Goal: Task Accomplishment & Management: Use online tool/utility

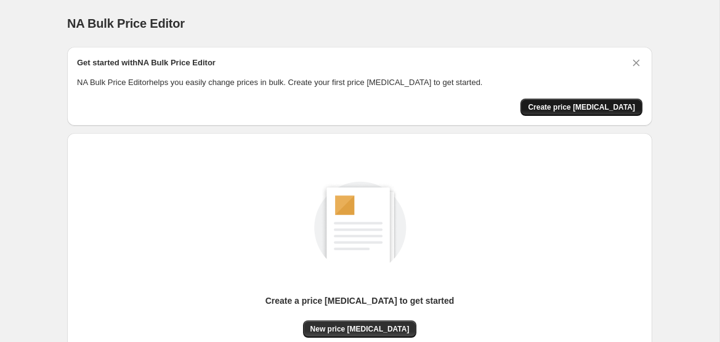
click at [604, 108] on span "Create price [MEDICAL_DATA]" at bounding box center [581, 107] width 107 height 10
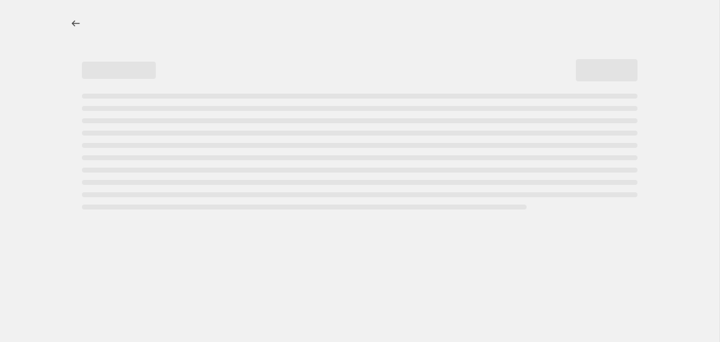
select select "percentage"
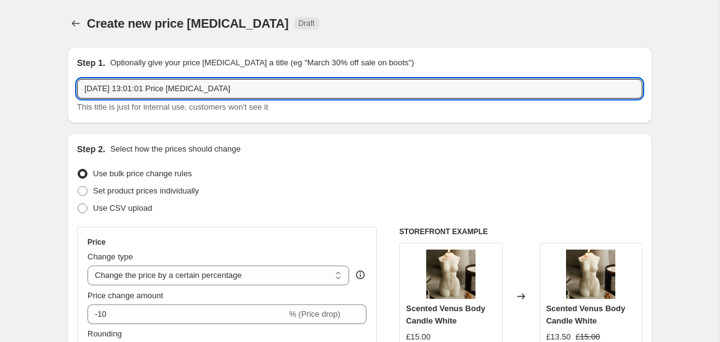
drag, startPoint x: 274, startPoint y: 89, endPoint x: 76, endPoint y: 68, distance: 198.7
click at [77, 68] on div "Step 1. Optionally give your price change job a title (eg "March 30% off sale o…" at bounding box center [359, 85] width 565 height 57
type input "Halloween 2025 25% OFF that category"
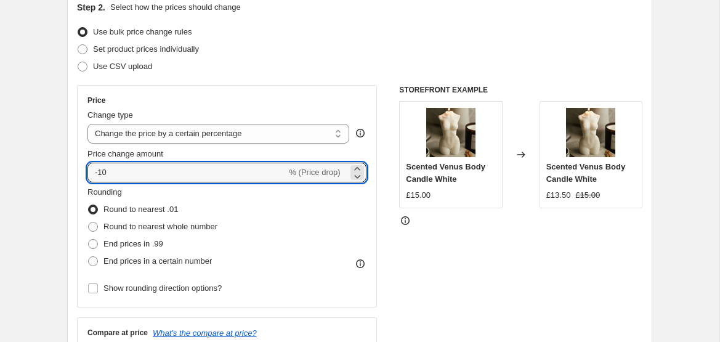
drag, startPoint x: 161, startPoint y: 174, endPoint x: 79, endPoint y: 171, distance: 81.4
click at [79, 171] on div "Price Change type Change the price to a certain amount Change the price by a ce…" at bounding box center [227, 196] width 300 height 222
click at [264, 83] on div "Step 2. Select how the prices should change Use bulk price change rules Set pro…" at bounding box center [359, 207] width 565 height 413
click at [354, 177] on icon at bounding box center [357, 176] width 12 height 12
click at [357, 168] on icon at bounding box center [357, 169] width 12 height 12
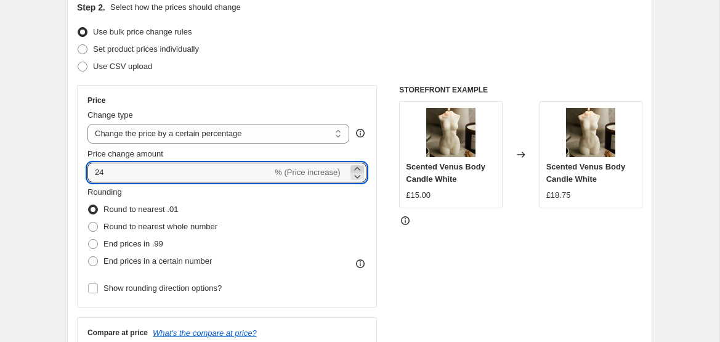
type input "25"
click at [289, 139] on select "Change the price to a certain amount Change the price by a certain amount Chang…" at bounding box center [218, 134] width 262 height 20
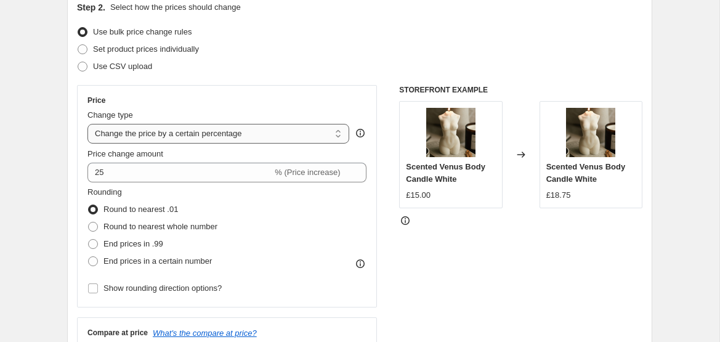
select select "pc"
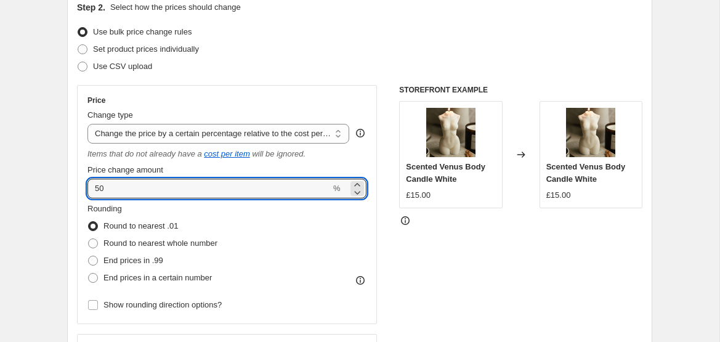
drag, startPoint x: 110, startPoint y: 194, endPoint x: 70, endPoint y: 189, distance: 39.7
click at [70, 189] on div "Step 2. Select how the prices should change Use bulk price change rules Set pro…" at bounding box center [359, 215] width 585 height 448
type input "25"
click at [227, 105] on div "Price Change type Change the price to a certain amount Change the price by a ce…" at bounding box center [226, 204] width 279 height 218
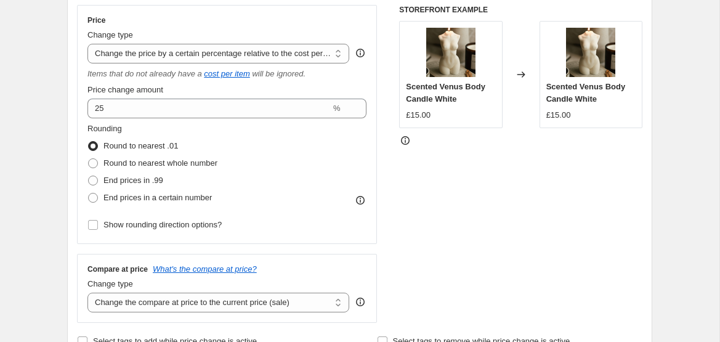
scroll to position [222, 0]
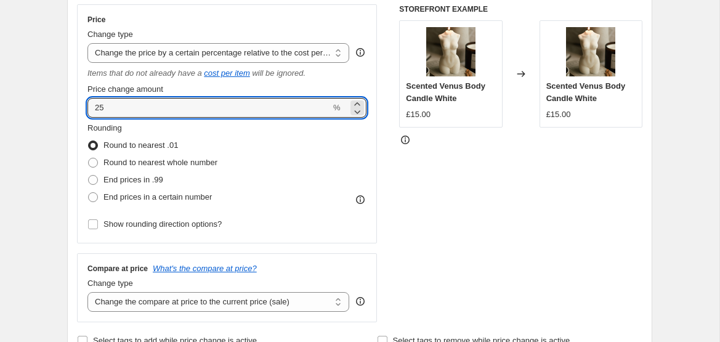
drag, startPoint x: 230, startPoint y: 99, endPoint x: 49, endPoint y: 97, distance: 181.1
drag, startPoint x: 137, startPoint y: 107, endPoint x: 33, endPoint y: 98, distance: 103.9
type input "0"
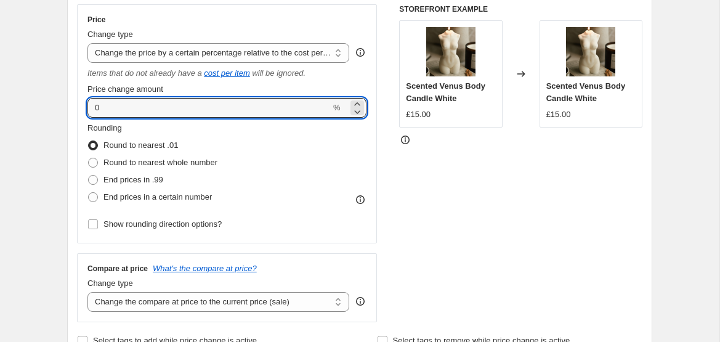
click at [262, 176] on div "Rounding Round to nearest .01 Round to nearest whole number End prices in .99 E…" at bounding box center [226, 164] width 279 height 84
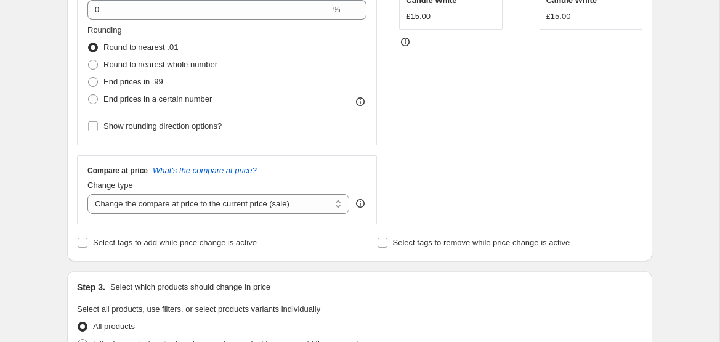
scroll to position [322, 0]
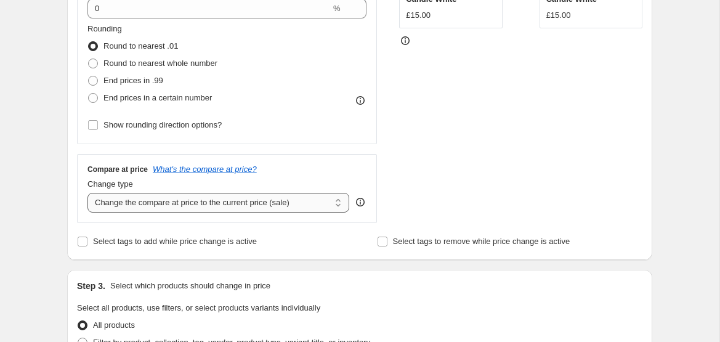
click at [222, 206] on select "Change the compare at price to the current price (sale) Change the compare at p…" at bounding box center [218, 203] width 262 height 20
click at [87, 193] on select "Change the compare at price to the current price (sale) Change the compare at p…" at bounding box center [218, 203] width 262 height 20
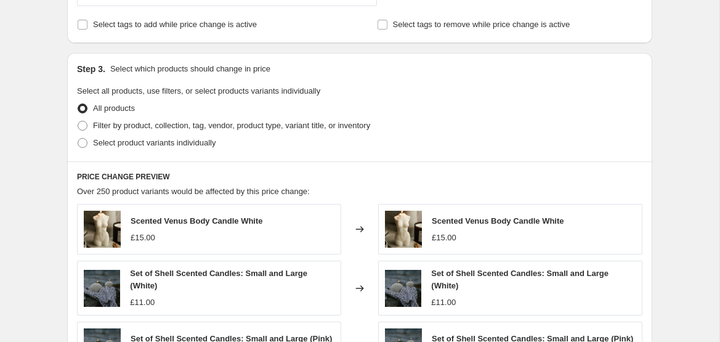
scroll to position [539, 0]
click at [146, 127] on span "Filter by product, collection, tag, vendor, product type, variant title, or inv…" at bounding box center [231, 124] width 277 height 9
click at [78, 121] on input "Filter by product, collection, tag, vendor, product type, variant title, or inv…" at bounding box center [78, 120] width 1 height 1
radio input "true"
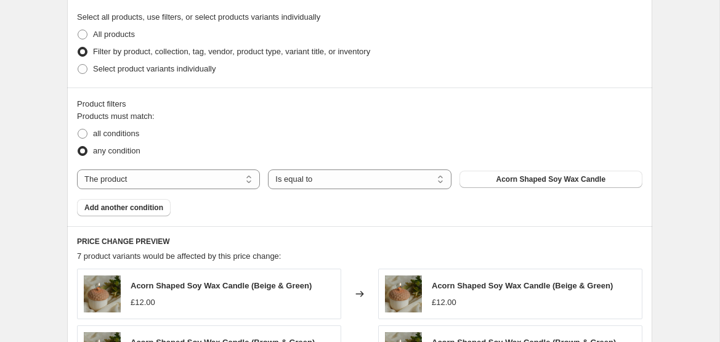
scroll to position [627, 0]
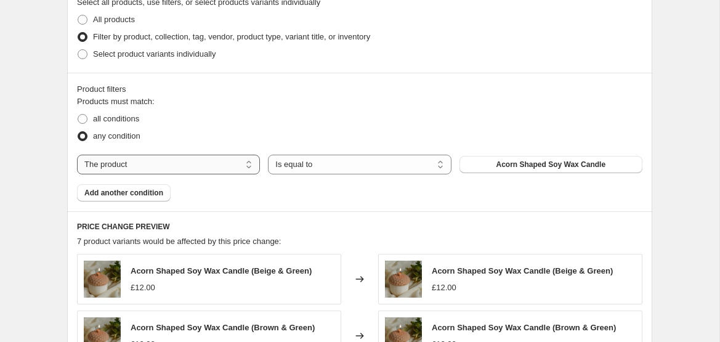
click at [211, 164] on select "The product The product's collection The product's tag The product's vendor The…" at bounding box center [168, 165] width 183 height 20
select select "collection"
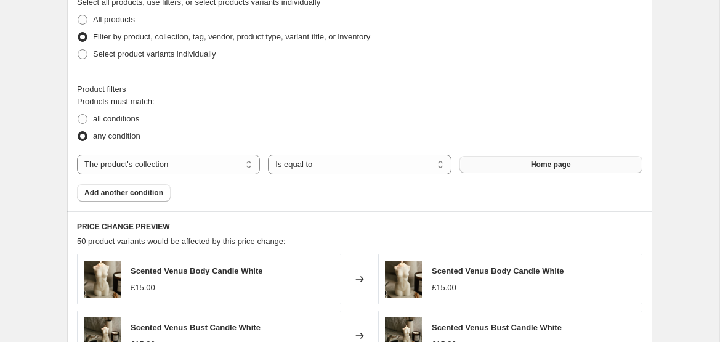
drag, startPoint x: 544, startPoint y: 164, endPoint x: 517, endPoint y: 166, distance: 26.5
click at [517, 166] on button "Home page" at bounding box center [550, 164] width 183 height 17
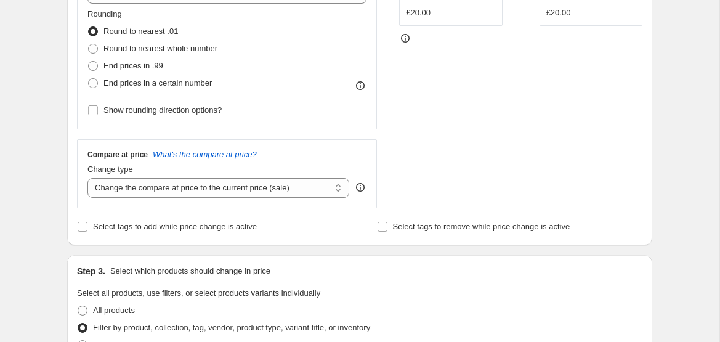
scroll to position [333, 0]
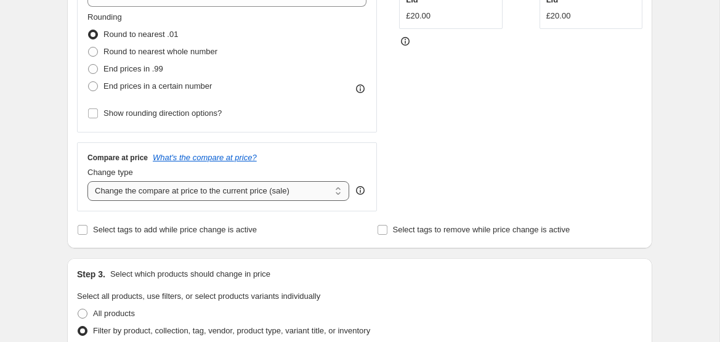
click at [187, 192] on select "Change the compare at price to the current price (sale) Change the compare at p…" at bounding box center [218, 191] width 262 height 20
click at [87, 181] on select "Change the compare at price to the current price (sale) Change the compare at p…" at bounding box center [218, 191] width 262 height 20
click at [219, 234] on span "Select tags to add while price change is active" at bounding box center [175, 229] width 164 height 9
click at [87, 234] on input "Select tags to add while price change is active" at bounding box center [83, 230] width 10 height 10
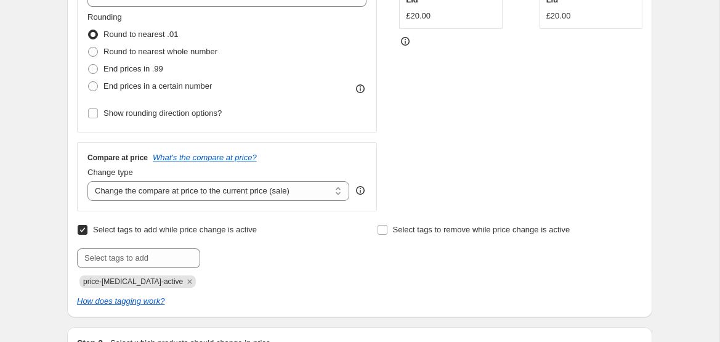
click at [155, 229] on span "Select tags to add while price change is active" at bounding box center [175, 229] width 164 height 9
click at [87, 229] on input "Select tags to add while price change is active" at bounding box center [83, 230] width 10 height 10
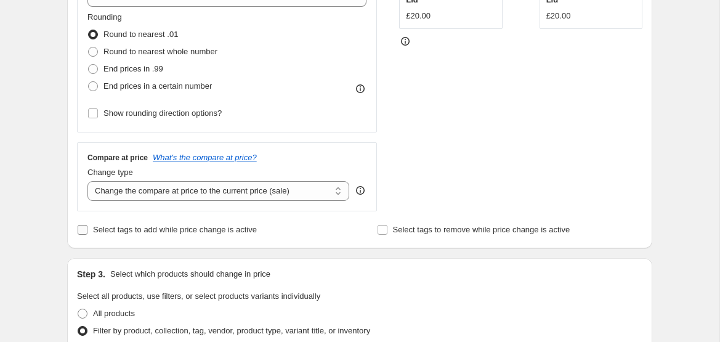
click at [155, 229] on span "Select tags to add while price change is active" at bounding box center [175, 229] width 164 height 9
click at [87, 229] on input "Select tags to add while price change is active" at bounding box center [83, 230] width 10 height 10
checkbox input "true"
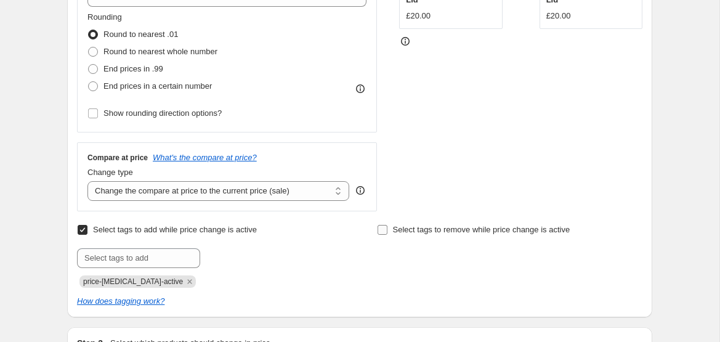
click at [395, 229] on span "Select tags to remove while price change is active" at bounding box center [481, 229] width 177 height 9
click at [387, 229] on input "Select tags to remove while price change is active" at bounding box center [383, 230] width 10 height 10
checkbox input "true"
click at [161, 283] on span "price-change-job-active" at bounding box center [133, 281] width 100 height 9
click at [215, 273] on div "price-change-job-active" at bounding box center [209, 280] width 265 height 15
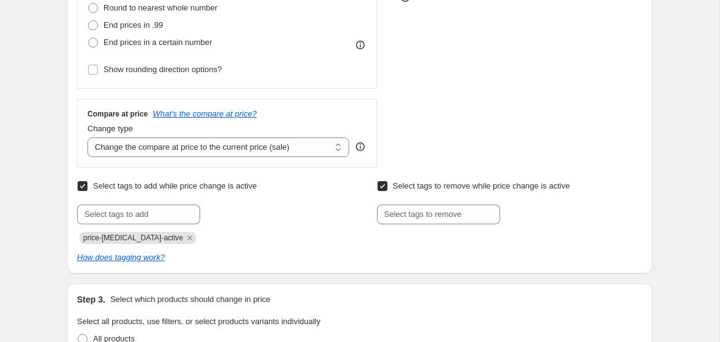
scroll to position [386, 0]
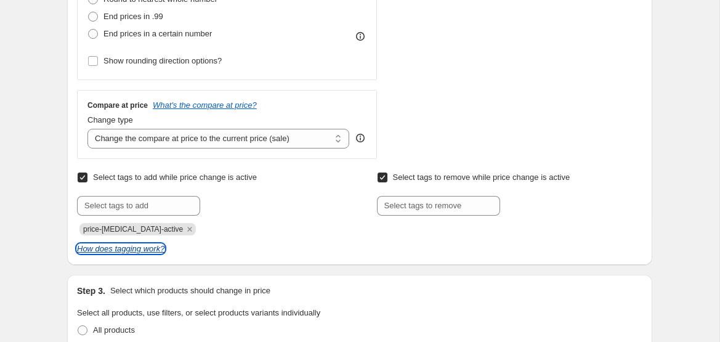
click at [145, 246] on icon "How does tagging work?" at bounding box center [120, 248] width 87 height 9
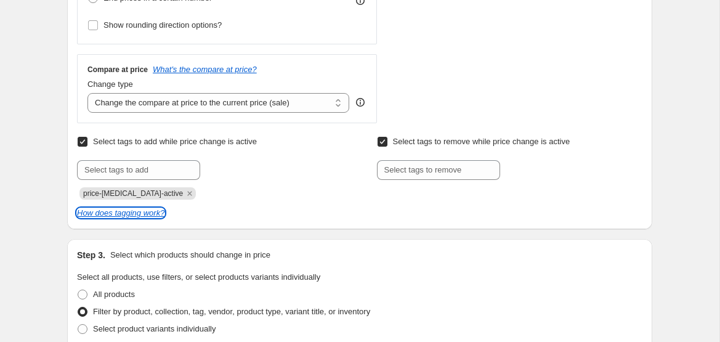
scroll to position [431, 0]
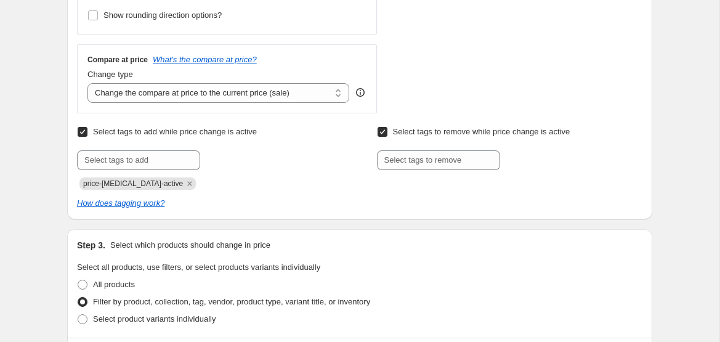
click at [145, 179] on span "price-change-job-active" at bounding box center [133, 183] width 100 height 9
drag, startPoint x: 171, startPoint y: 186, endPoint x: 201, endPoint y: 206, distance: 36.4
click at [201, 206] on div "Select tags to add while price change is active Submit price-change-job-active …" at bounding box center [359, 166] width 565 height 86
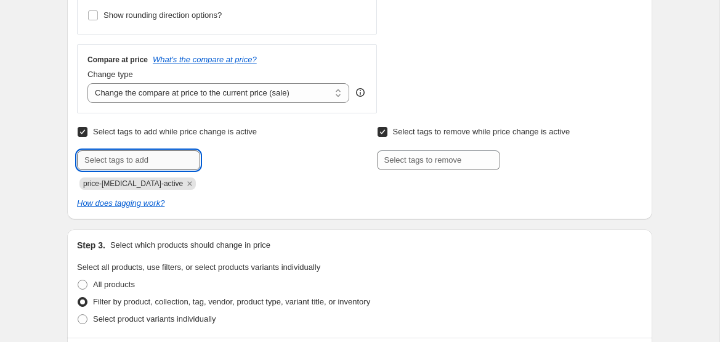
click at [177, 163] on input "text" at bounding box center [138, 160] width 123 height 20
click at [283, 188] on div "price-change-job-active" at bounding box center [209, 182] width 265 height 15
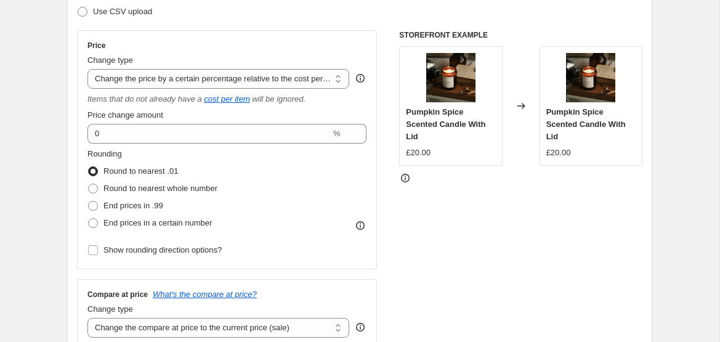
scroll to position [198, 0]
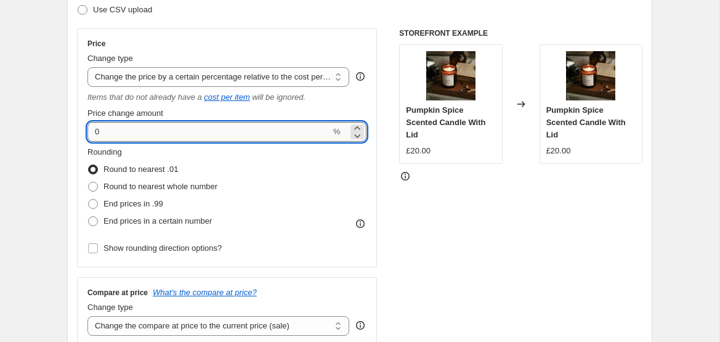
click at [120, 135] on input "0" at bounding box center [208, 132] width 243 height 20
type input "25"
click at [289, 49] on div "Price Change type Change the price to a certain amount Change the price by a ce…" at bounding box center [226, 148] width 279 height 218
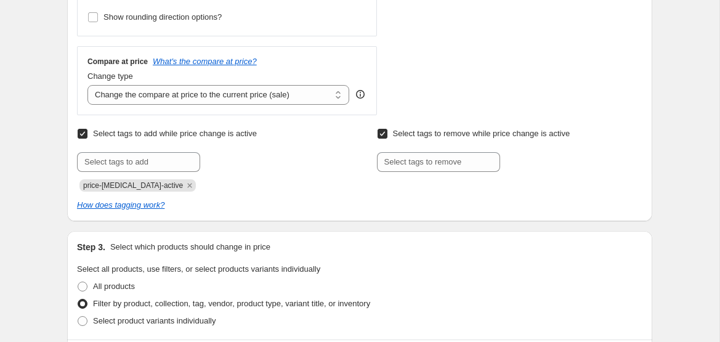
scroll to position [406, 0]
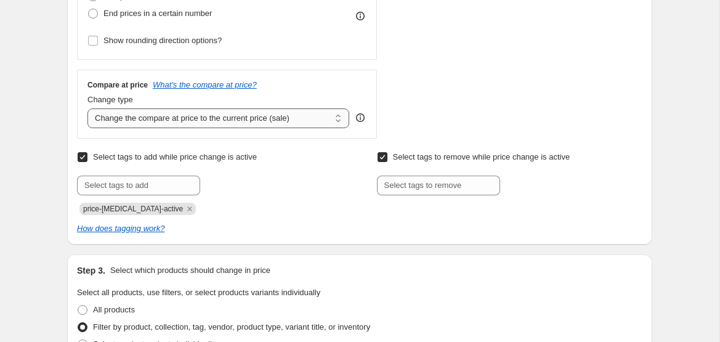
click at [261, 118] on select "Change the compare at price to the current price (sale) Change the compare at p…" at bounding box center [218, 118] width 262 height 20
click at [87, 108] on select "Change the compare at price to the current price (sale) Change the compare at p…" at bounding box center [218, 118] width 262 height 20
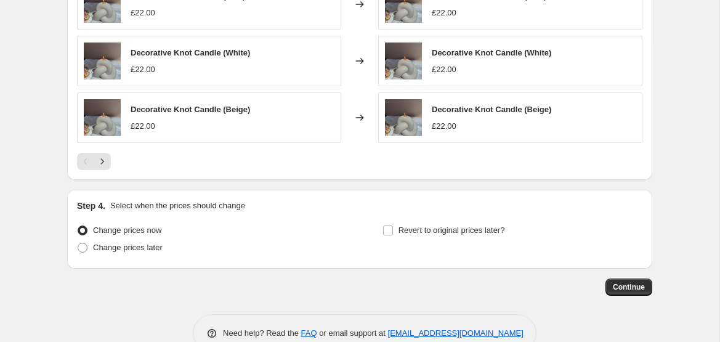
scroll to position [1113, 0]
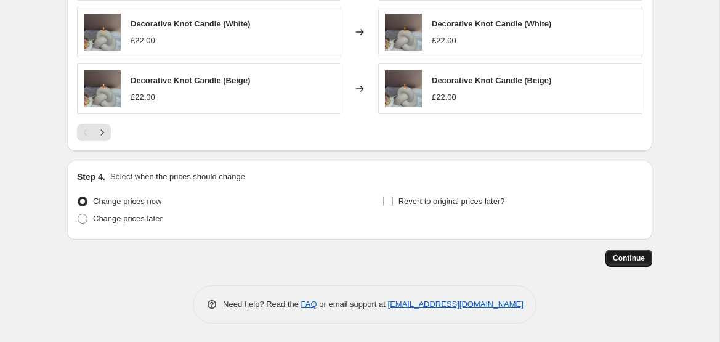
click at [615, 259] on span "Continue" at bounding box center [629, 258] width 32 height 10
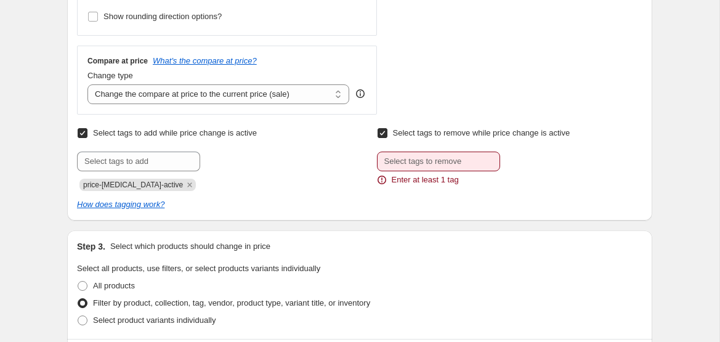
scroll to position [501, 0]
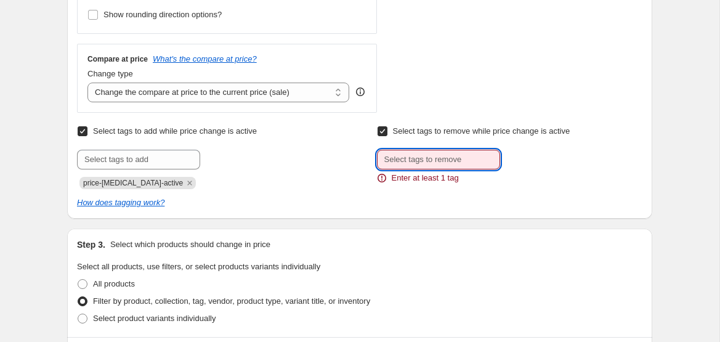
click at [416, 166] on input "text" at bounding box center [438, 160] width 123 height 20
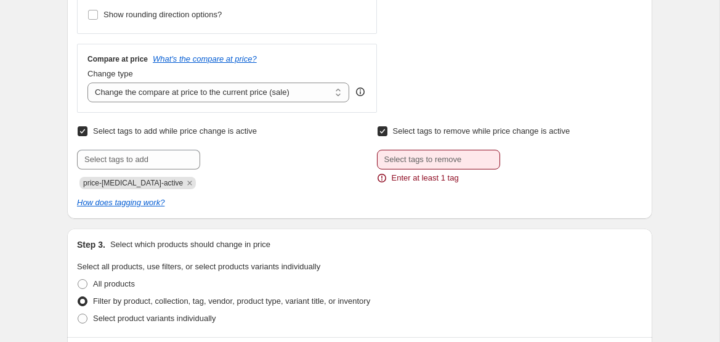
click at [388, 134] on label "Select tags to remove while price change is active" at bounding box center [473, 131] width 193 height 17
click at [387, 134] on input "Select tags to remove while price change is active" at bounding box center [383, 131] width 10 height 10
checkbox input "false"
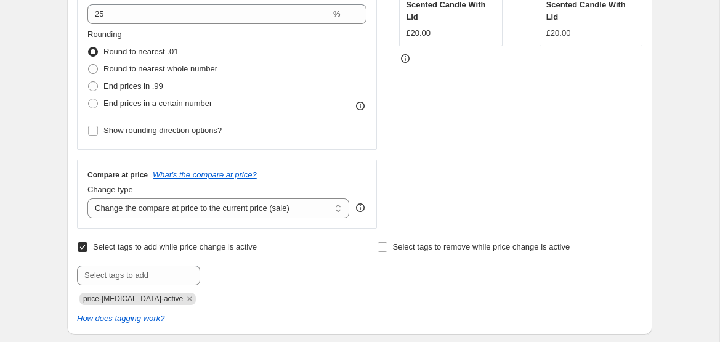
scroll to position [367, 0]
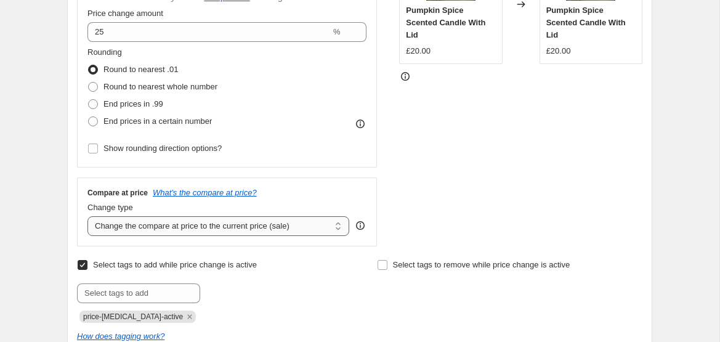
click at [226, 224] on select "Change the compare at price to the current price (sale) Change the compare at p…" at bounding box center [218, 226] width 262 height 20
click at [87, 216] on select "Change the compare at price to the current price (sale) Change the compare at p…" at bounding box center [218, 226] width 262 height 20
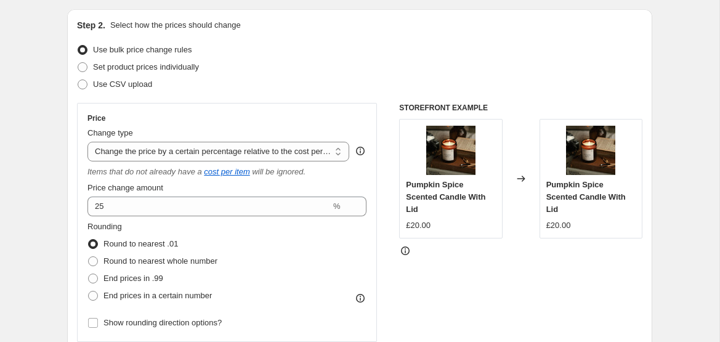
scroll to position [179, 0]
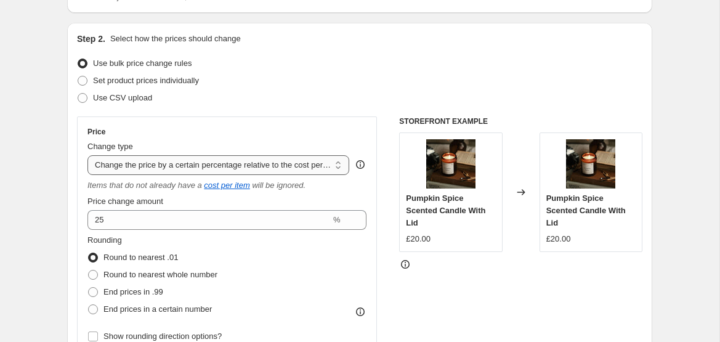
click at [233, 160] on select "Change the price to a certain amount Change the price by a certain amount Chang…" at bounding box center [218, 165] width 262 height 20
click at [87, 155] on select "Change the price to a certain amount Change the price by a certain amount Chang…" at bounding box center [218, 165] width 262 height 20
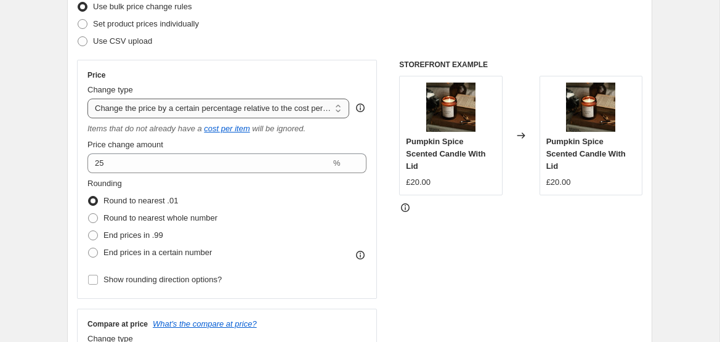
scroll to position [267, 0]
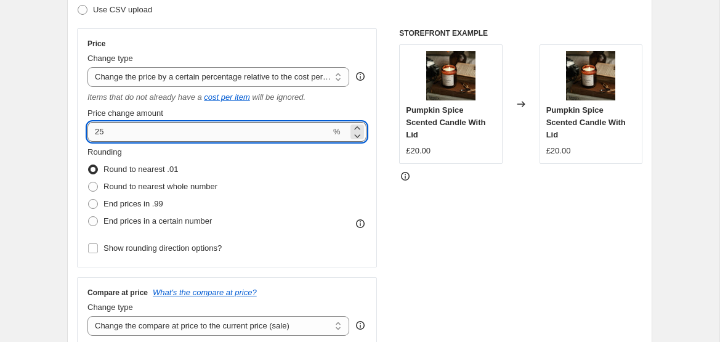
click at [222, 131] on input "25" at bounding box center [208, 132] width 243 height 20
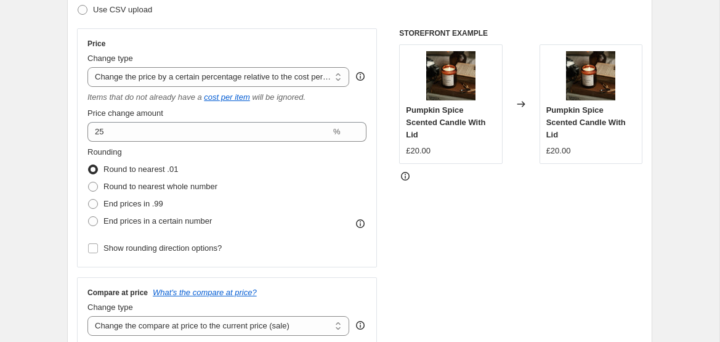
click at [280, 171] on div "Rounding Round to nearest .01 Round to nearest whole number End prices in .99 E…" at bounding box center [226, 188] width 279 height 84
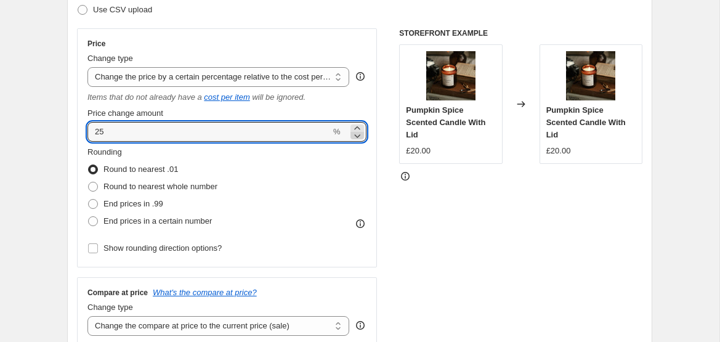
click at [354, 130] on icon at bounding box center [357, 135] width 12 height 12
click at [354, 125] on icon at bounding box center [357, 128] width 12 height 12
type input "25"
click at [304, 182] on div "Rounding Round to nearest .01 Round to nearest whole number End prices in .99 E…" at bounding box center [226, 188] width 279 height 84
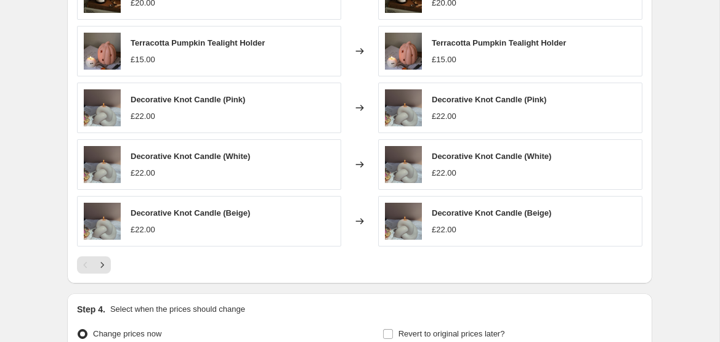
scroll to position [1182, 0]
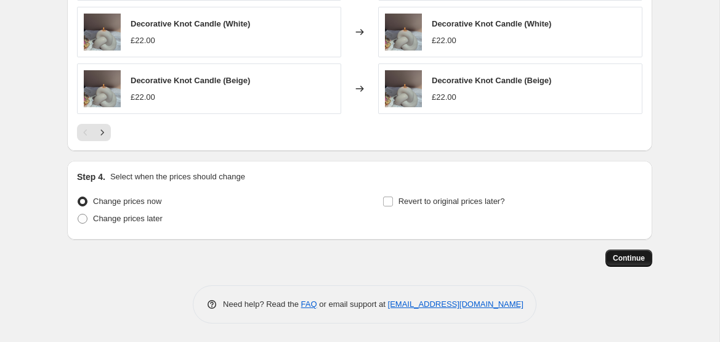
click at [642, 253] on button "Continue" at bounding box center [628, 257] width 47 height 17
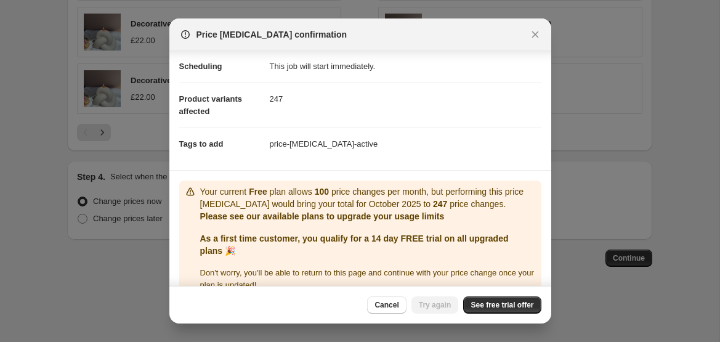
scroll to position [133, 0]
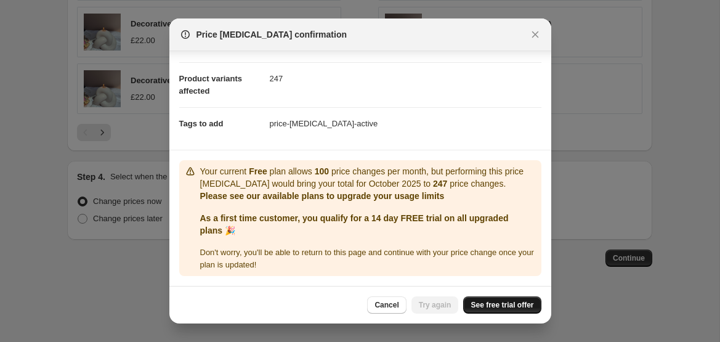
click at [518, 309] on span "See free trial offer" at bounding box center [502, 305] width 63 height 10
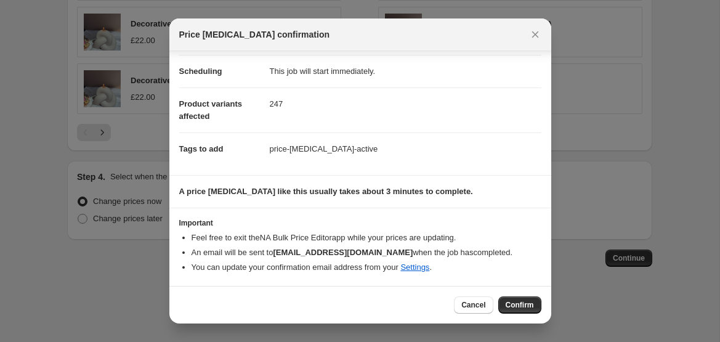
scroll to position [108, 0]
click at [509, 302] on span "Confirm" at bounding box center [520, 305] width 28 height 10
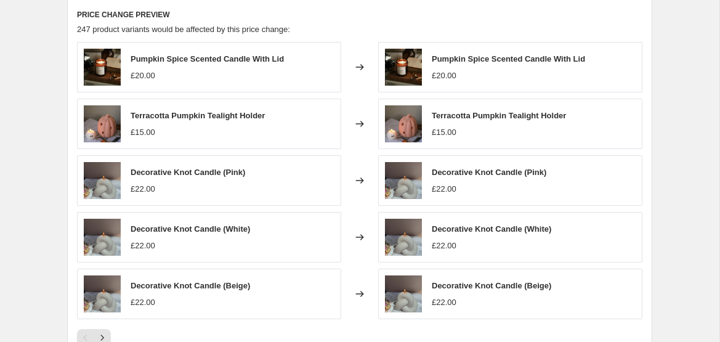
scroll to position [963, 0]
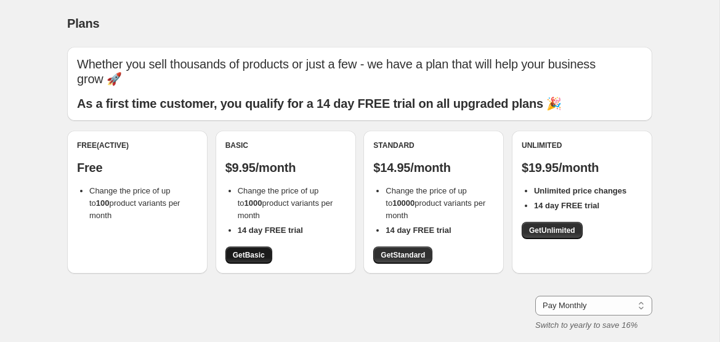
click at [254, 250] on span "Get Basic" at bounding box center [249, 255] width 32 height 10
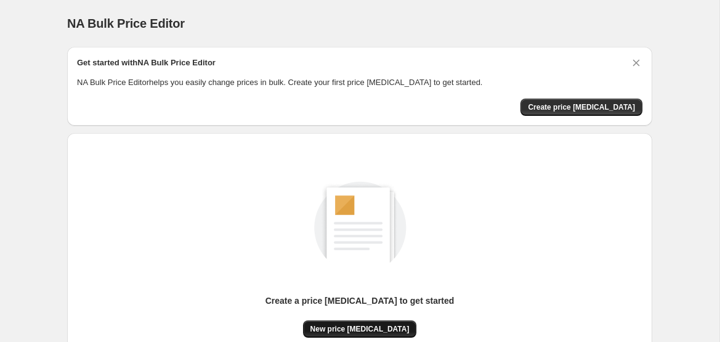
click at [373, 327] on span "New price change job" at bounding box center [359, 329] width 99 height 10
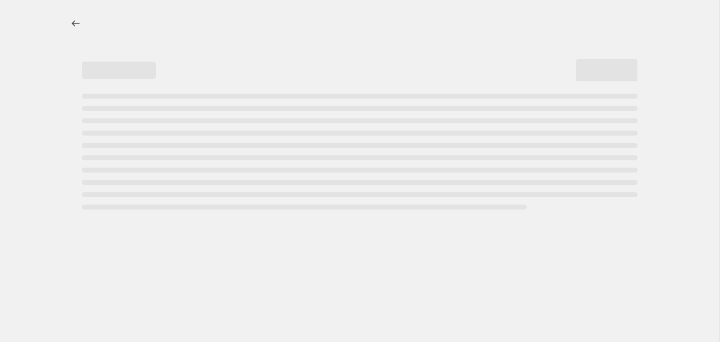
select select "percentage"
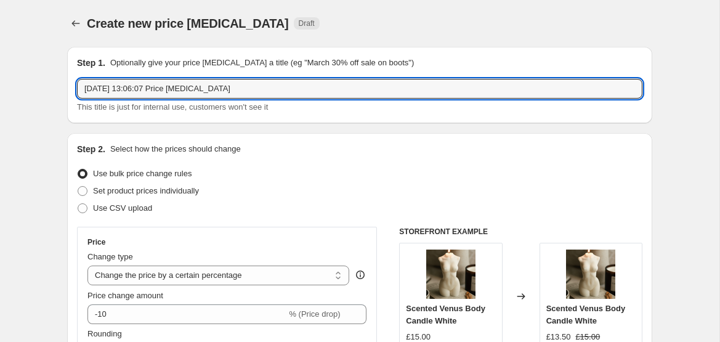
drag, startPoint x: 251, startPoint y: 84, endPoint x: 56, endPoint y: 79, distance: 195.3
type input "Halloween 2025 25% OFF that category"
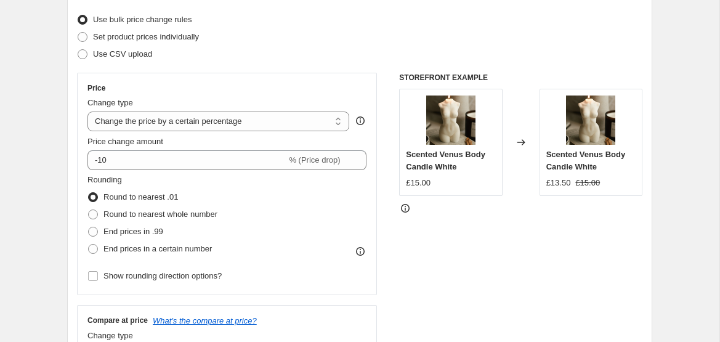
scroll to position [155, 0]
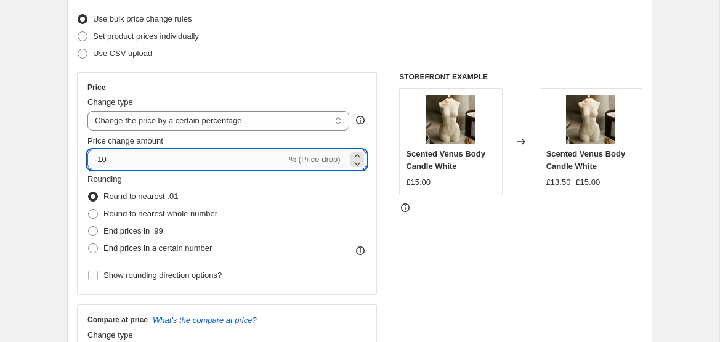
click at [121, 152] on input "-10" at bounding box center [186, 160] width 199 height 20
click at [358, 165] on icon at bounding box center [357, 163] width 12 height 12
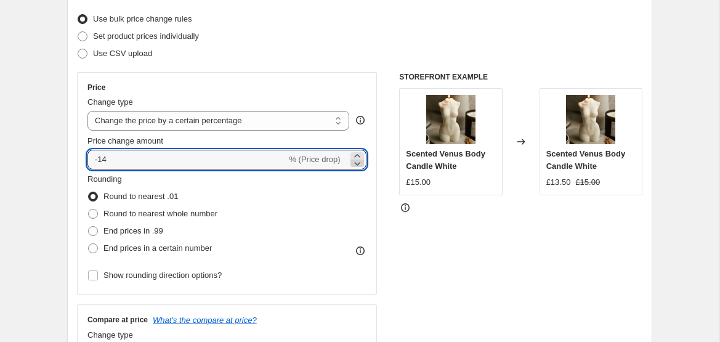
click at [358, 165] on icon at bounding box center [357, 163] width 12 height 12
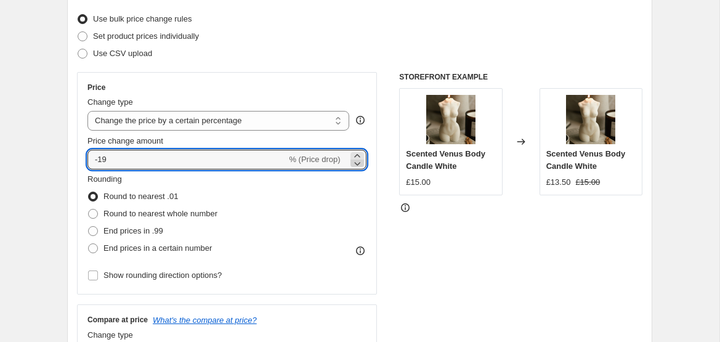
click at [358, 165] on icon at bounding box center [357, 163] width 12 height 12
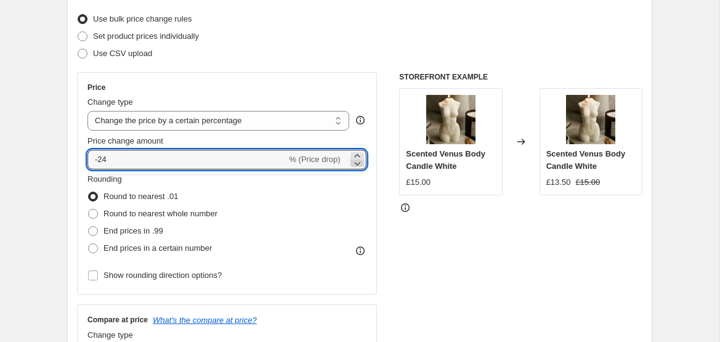
click at [358, 165] on icon at bounding box center [357, 163] width 12 height 12
type input "-25"
click at [304, 200] on div "Rounding Round to nearest .01 Round to nearest whole number End prices in .99 E…" at bounding box center [226, 215] width 279 height 84
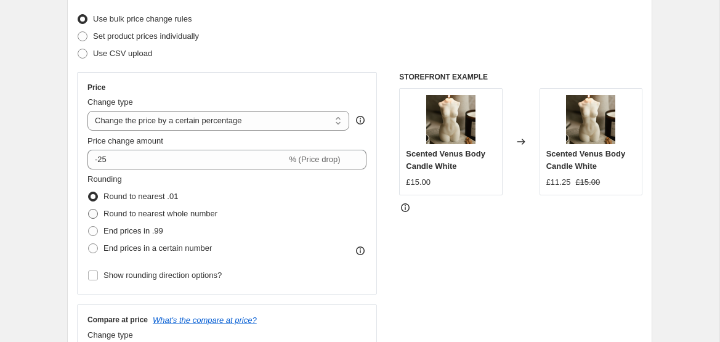
click at [191, 214] on span "Round to nearest whole number" at bounding box center [160, 213] width 114 height 9
click at [89, 209] on input "Round to nearest whole number" at bounding box center [88, 209] width 1 height 1
radio input "true"
click at [155, 232] on span "End prices in .99" at bounding box center [133, 230] width 60 height 9
click at [89, 227] on input "End prices in .99" at bounding box center [88, 226] width 1 height 1
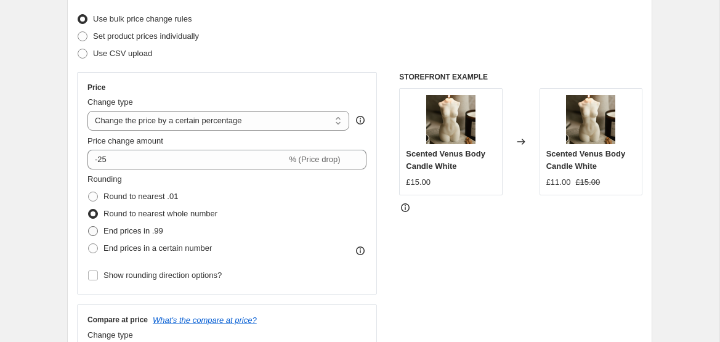
radio input "true"
click at [155, 245] on span "End prices in a certain number" at bounding box center [157, 247] width 108 height 9
click at [89, 244] on input "End prices in a certain number" at bounding box center [88, 243] width 1 height 1
radio input "true"
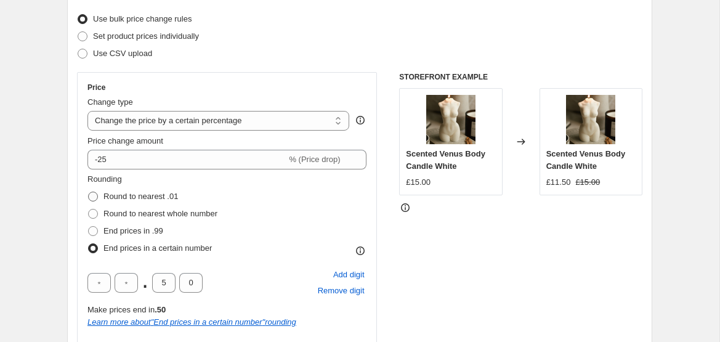
click at [153, 193] on span "Round to nearest .01" at bounding box center [140, 196] width 75 height 9
click at [89, 192] on input "Round to nearest .01" at bounding box center [88, 192] width 1 height 1
radio input "true"
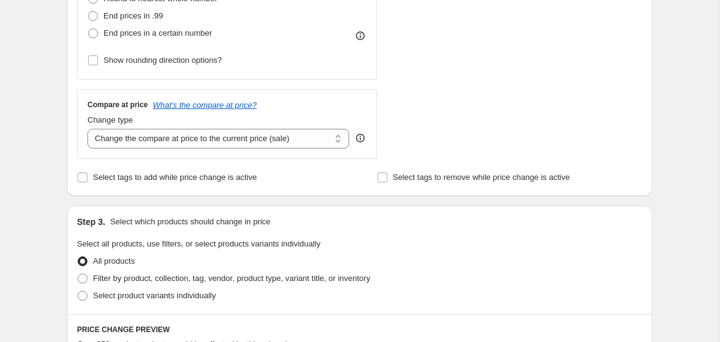
scroll to position [371, 0]
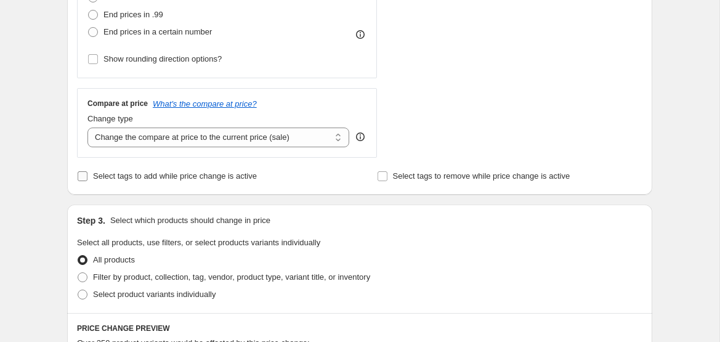
click at [207, 176] on span "Select tags to add while price change is active" at bounding box center [175, 175] width 164 height 9
click at [87, 176] on input "Select tags to add while price change is active" at bounding box center [83, 176] width 10 height 10
checkbox input "true"
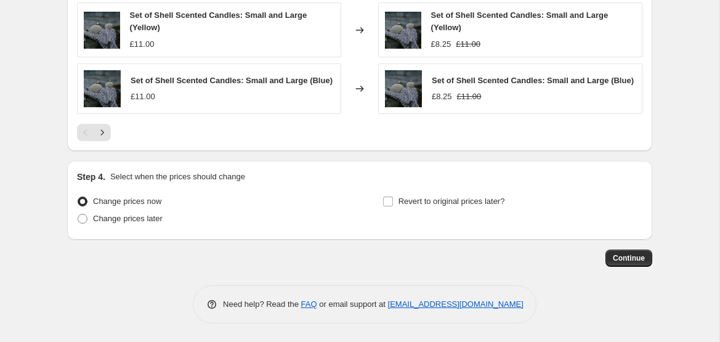
scroll to position [974, 0]
click at [629, 256] on span "Continue" at bounding box center [629, 258] width 32 height 10
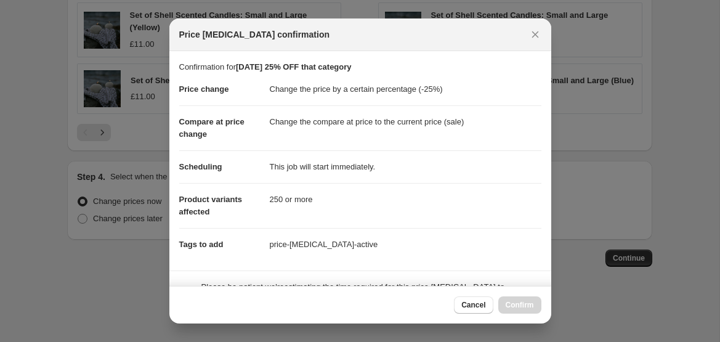
scroll to position [108, 0]
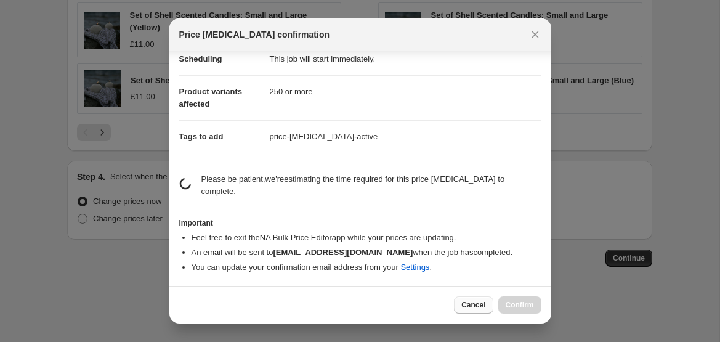
click at [474, 302] on span "Cancel" at bounding box center [473, 305] width 24 height 10
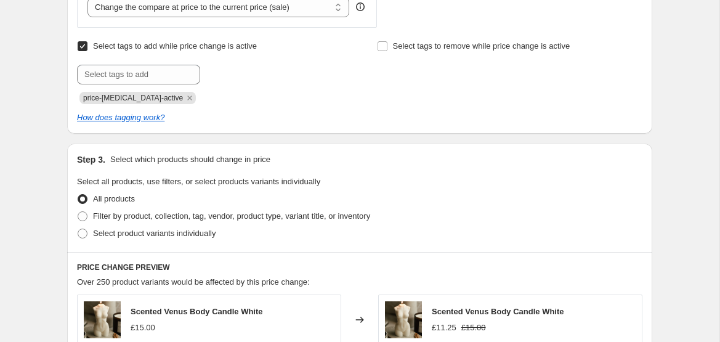
scroll to position [501, 0]
click at [232, 211] on span "Filter by product, collection, tag, vendor, product type, variant title, or inv…" at bounding box center [231, 215] width 277 height 9
click at [78, 211] on input "Filter by product, collection, tag, vendor, product type, variant title, or inv…" at bounding box center [78, 211] width 1 height 1
radio input "true"
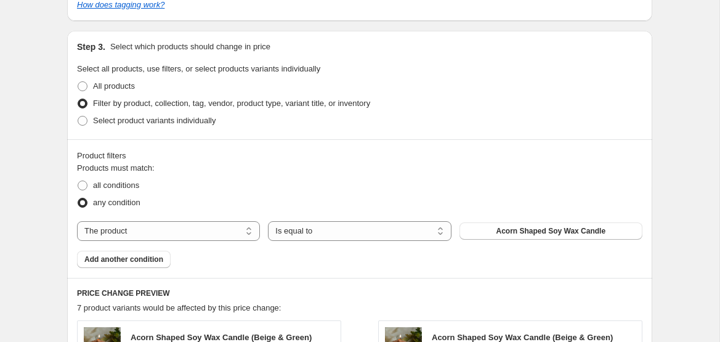
scroll to position [630, 0]
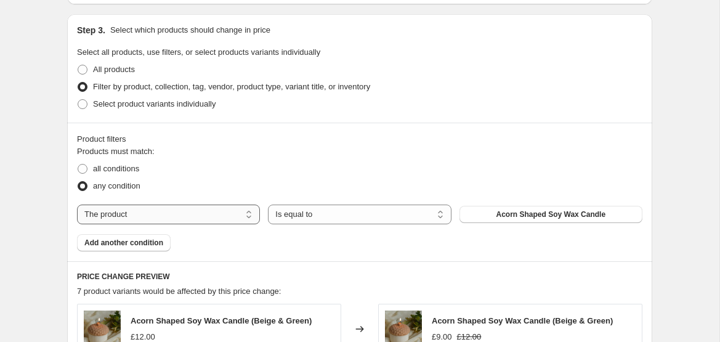
click at [175, 214] on select "The product The product's collection The product's tag The product's vendor The…" at bounding box center [168, 214] width 183 height 20
select select "collection"
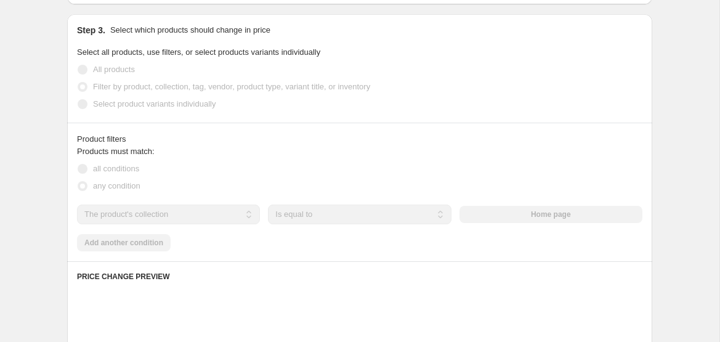
click at [549, 214] on div "The product The product's collection The product's tag The product's vendor The…" at bounding box center [359, 214] width 565 height 20
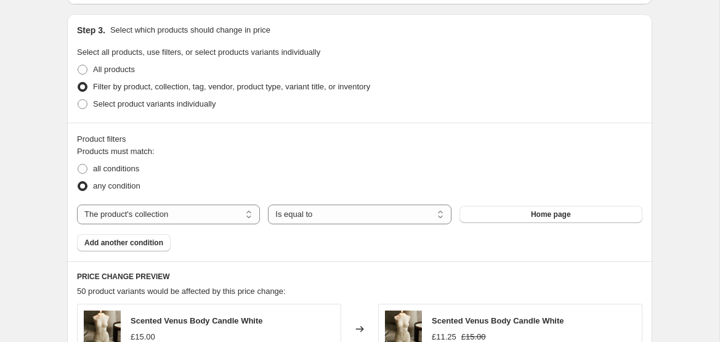
click at [549, 214] on span "Home page" at bounding box center [551, 214] width 40 height 10
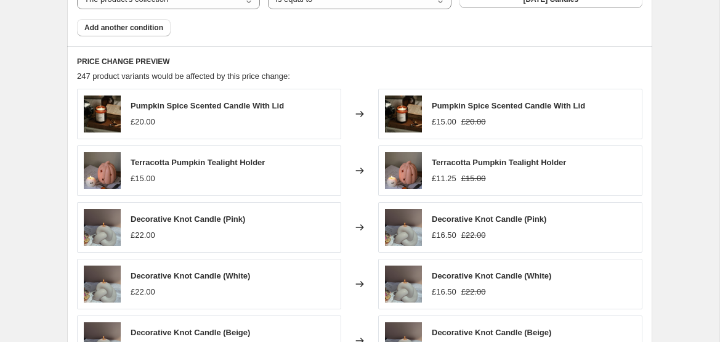
scroll to position [1097, 0]
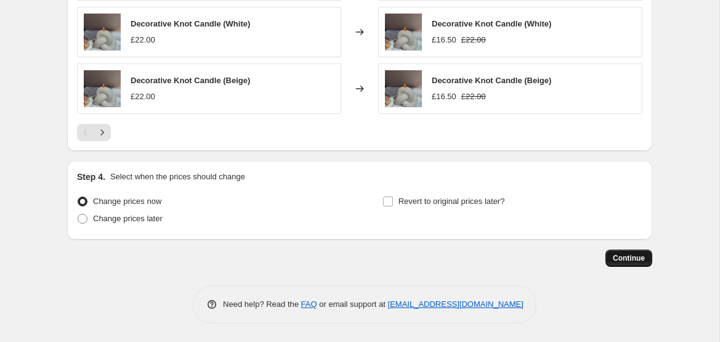
click at [626, 261] on span "Continue" at bounding box center [629, 258] width 32 height 10
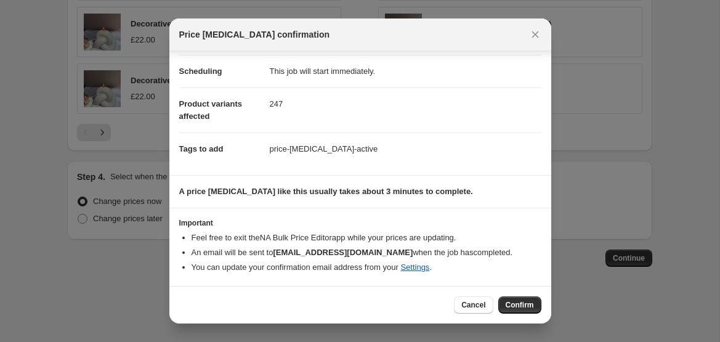
scroll to position [95, 0]
click at [519, 302] on span "Confirm" at bounding box center [520, 305] width 28 height 10
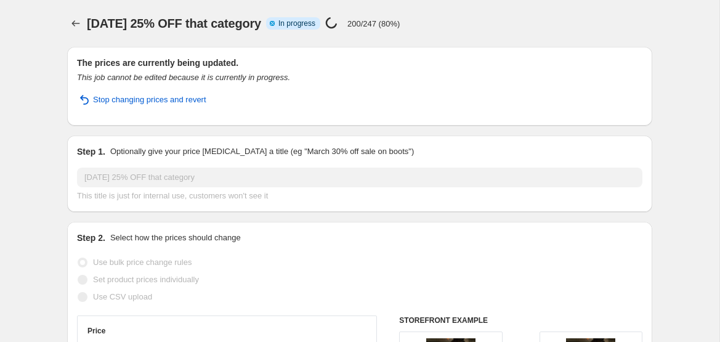
select select "percentage"
select select "collection"
